Goal: Task Accomplishment & Management: Use online tool/utility

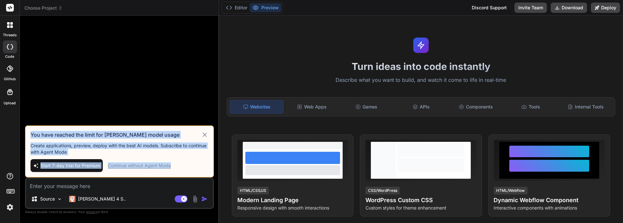
drag, startPoint x: 30, startPoint y: 135, endPoint x: 169, endPoint y: 171, distance: 143.9
click at [169, 172] on div "You have reached the limit for [PERSON_NAME] model usage Create applications, p…" at bounding box center [119, 151] width 189 height 52
copy div "You have reached the limit for [PERSON_NAME] model usage Create applications, p…"
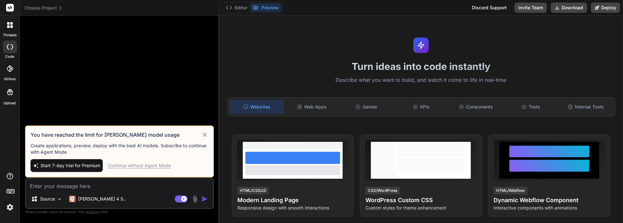
click at [11, 26] on icon at bounding box center [11, 26] width 3 height 3
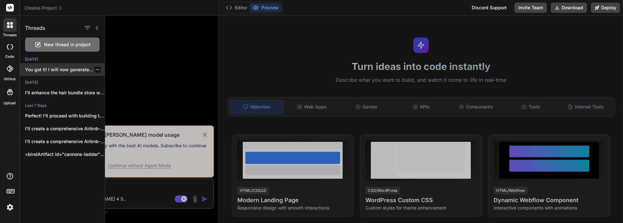
click at [62, 71] on p "You got it! I will now generate..." at bounding box center [65, 69] width 80 height 6
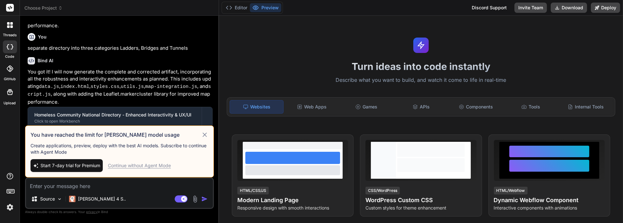
scroll to position [536, 0]
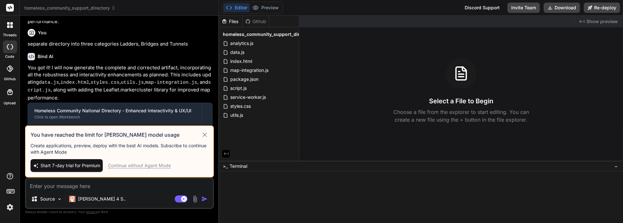
click at [147, 164] on div "Continue without Agent Mode" at bounding box center [139, 165] width 63 height 6
type textarea "x"
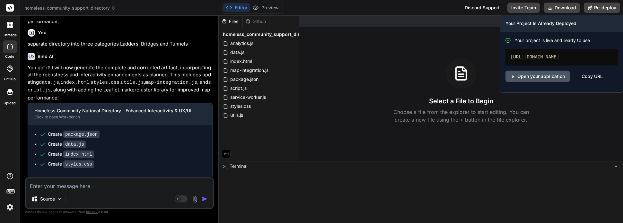
click at [546, 82] on link "Open your application" at bounding box center [537, 77] width 65 height 12
